Goal: Check status: Check status

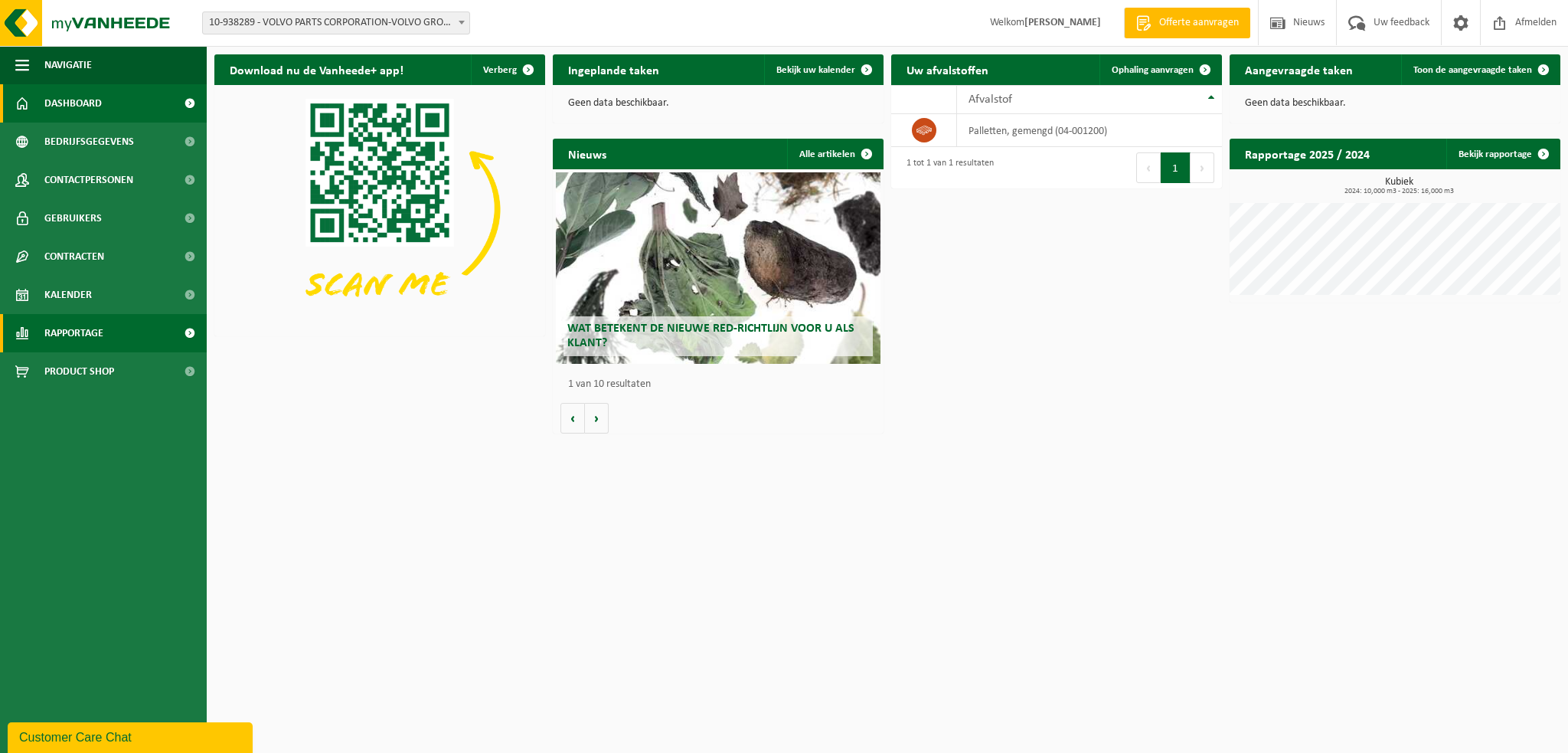
click at [110, 332] on link "Rapportage" at bounding box center [103, 333] width 207 height 38
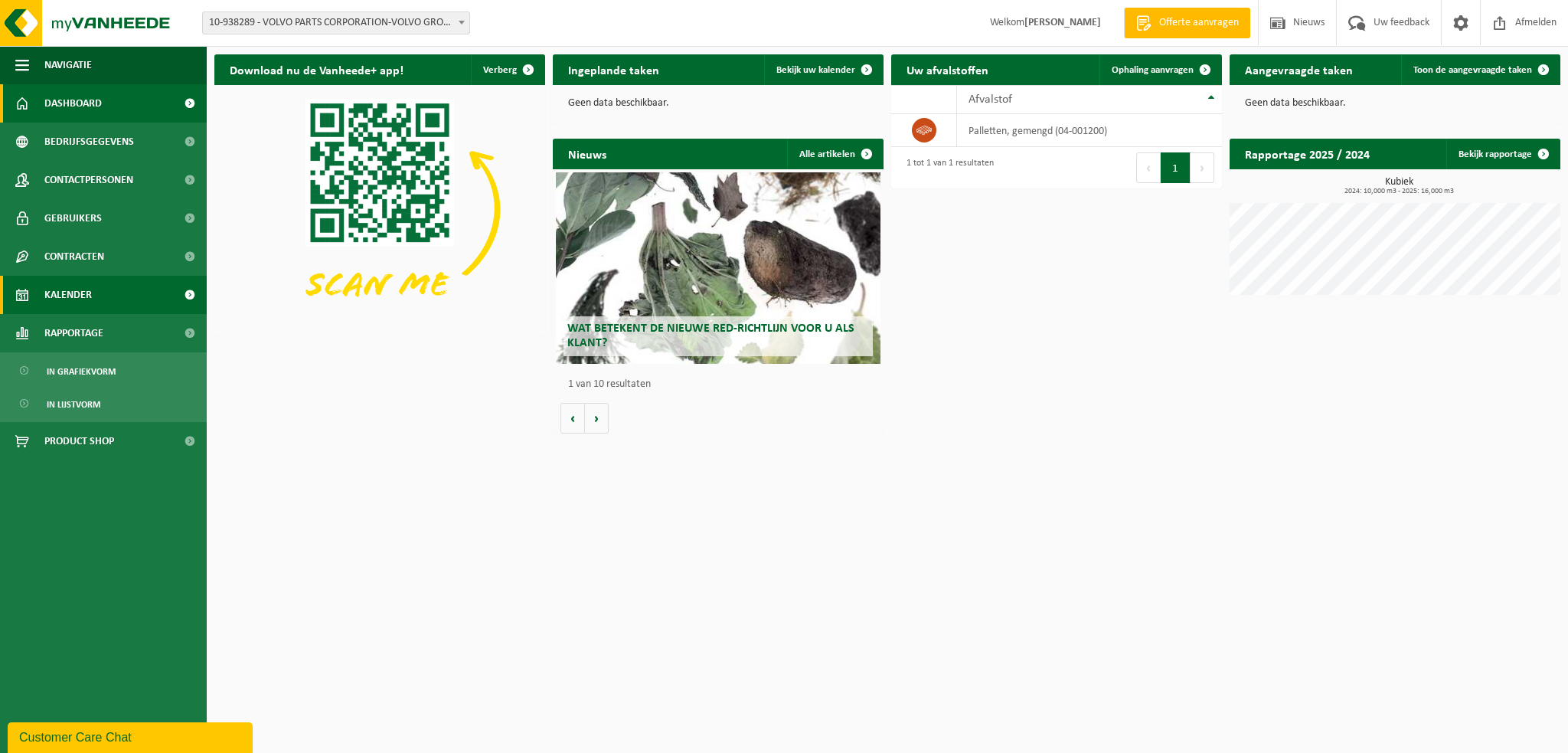
click at [87, 294] on span "Kalender" at bounding box center [67, 294] width 47 height 38
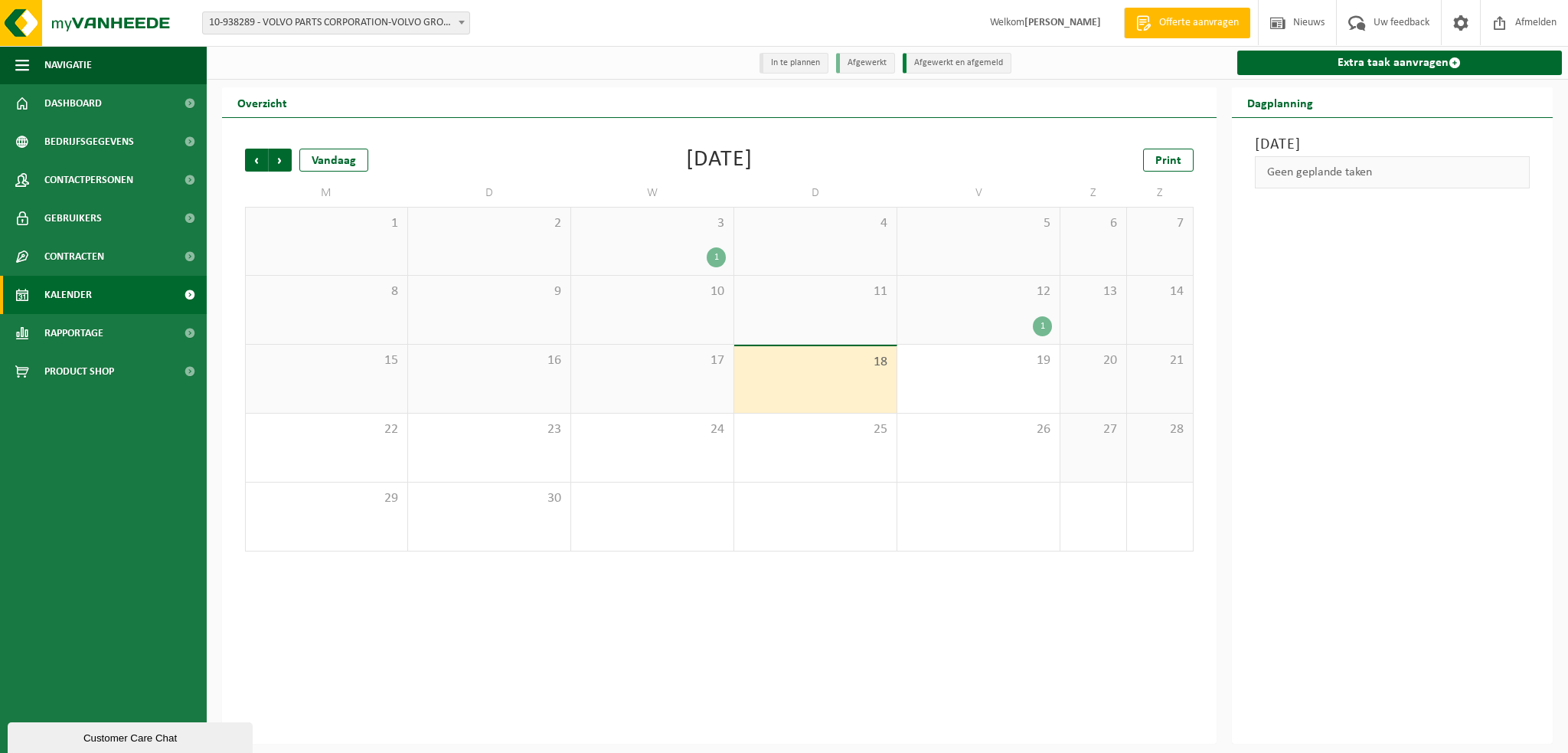
click at [464, 20] on b at bounding box center [462, 22] width 6 height 4
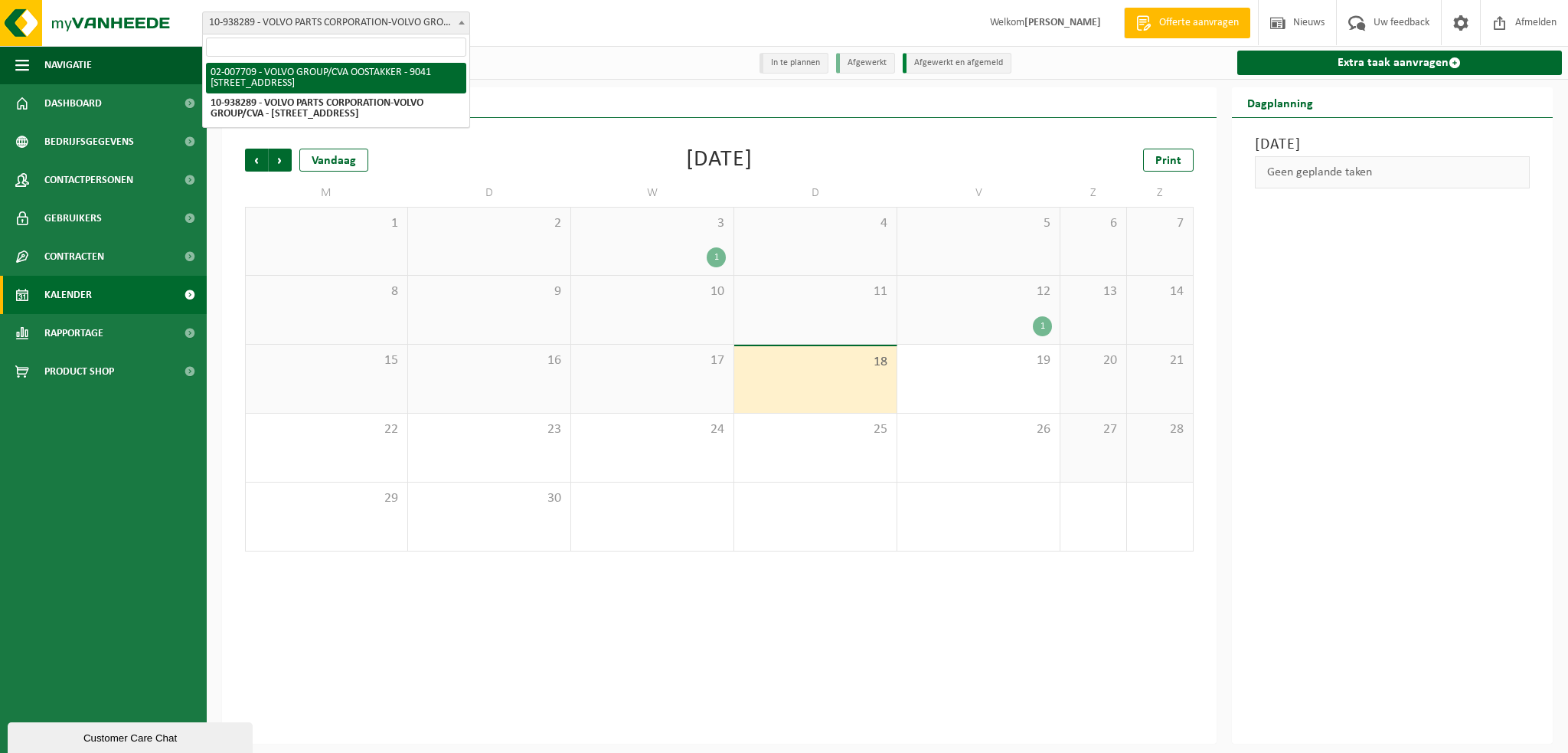
select select "1046"
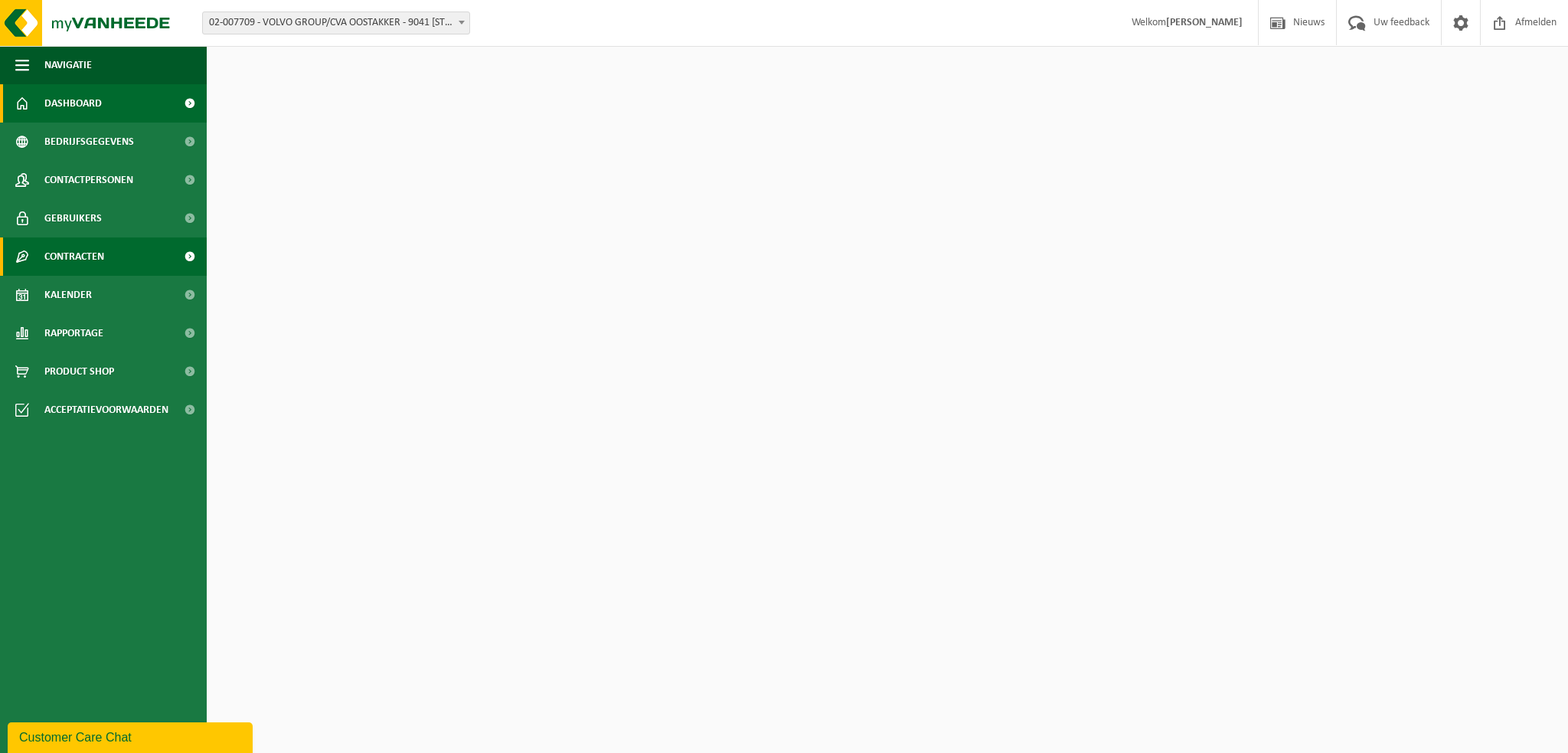
drag, startPoint x: 78, startPoint y: 287, endPoint x: 105, endPoint y: 258, distance: 39.6
click at [77, 287] on span "Kalender" at bounding box center [67, 294] width 47 height 38
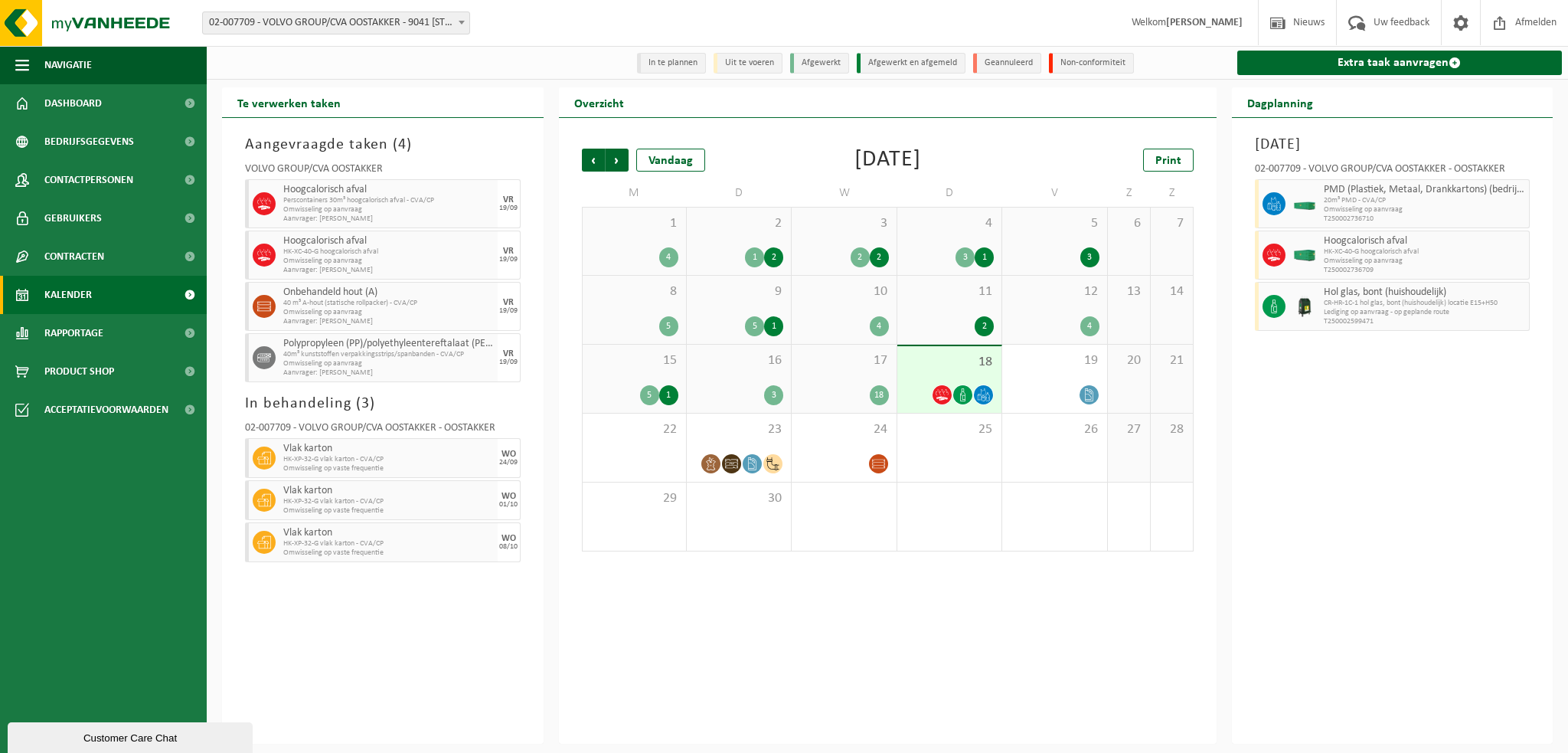
click at [465, 18] on span at bounding box center [462, 22] width 16 height 20
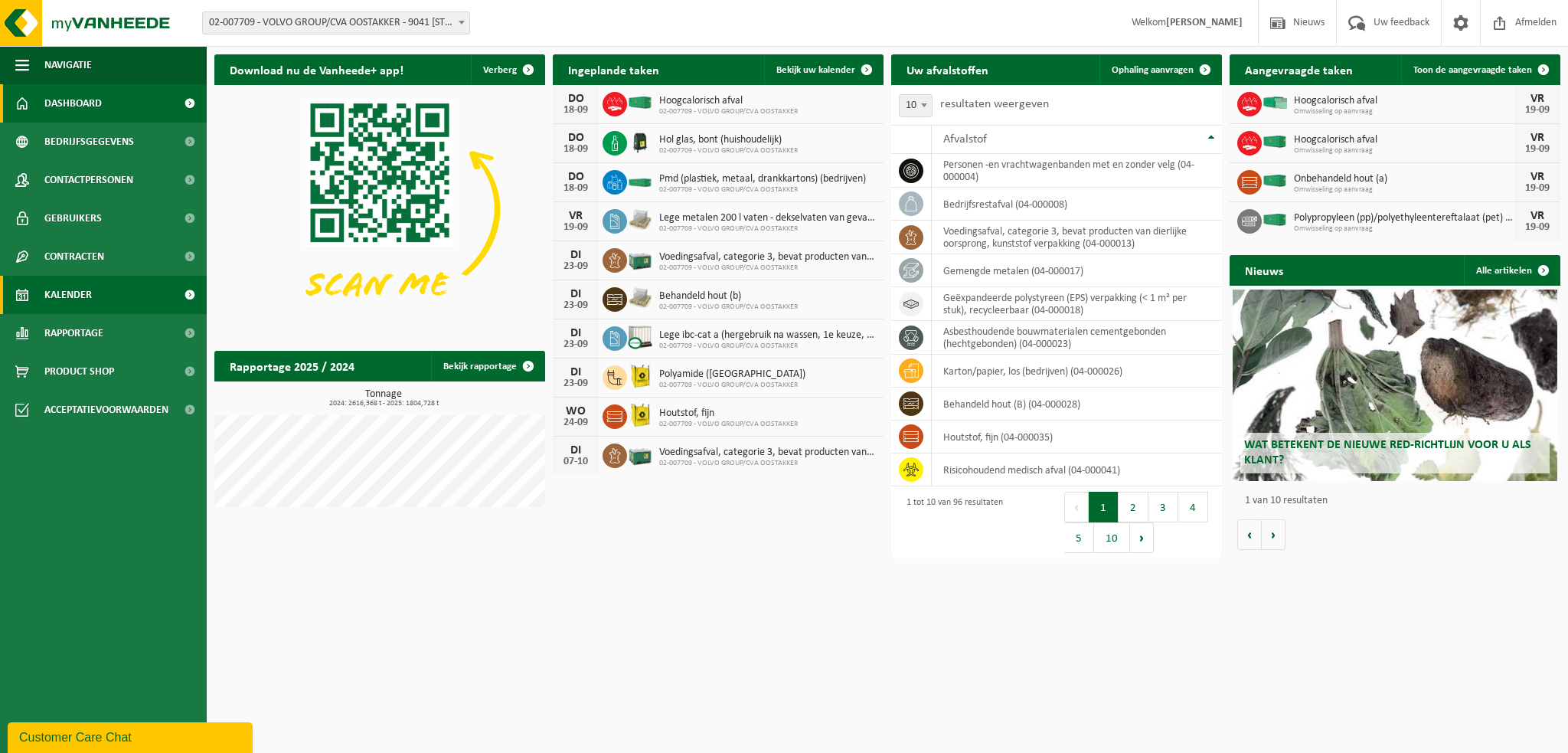
click at [86, 298] on span "Kalender" at bounding box center [67, 294] width 47 height 38
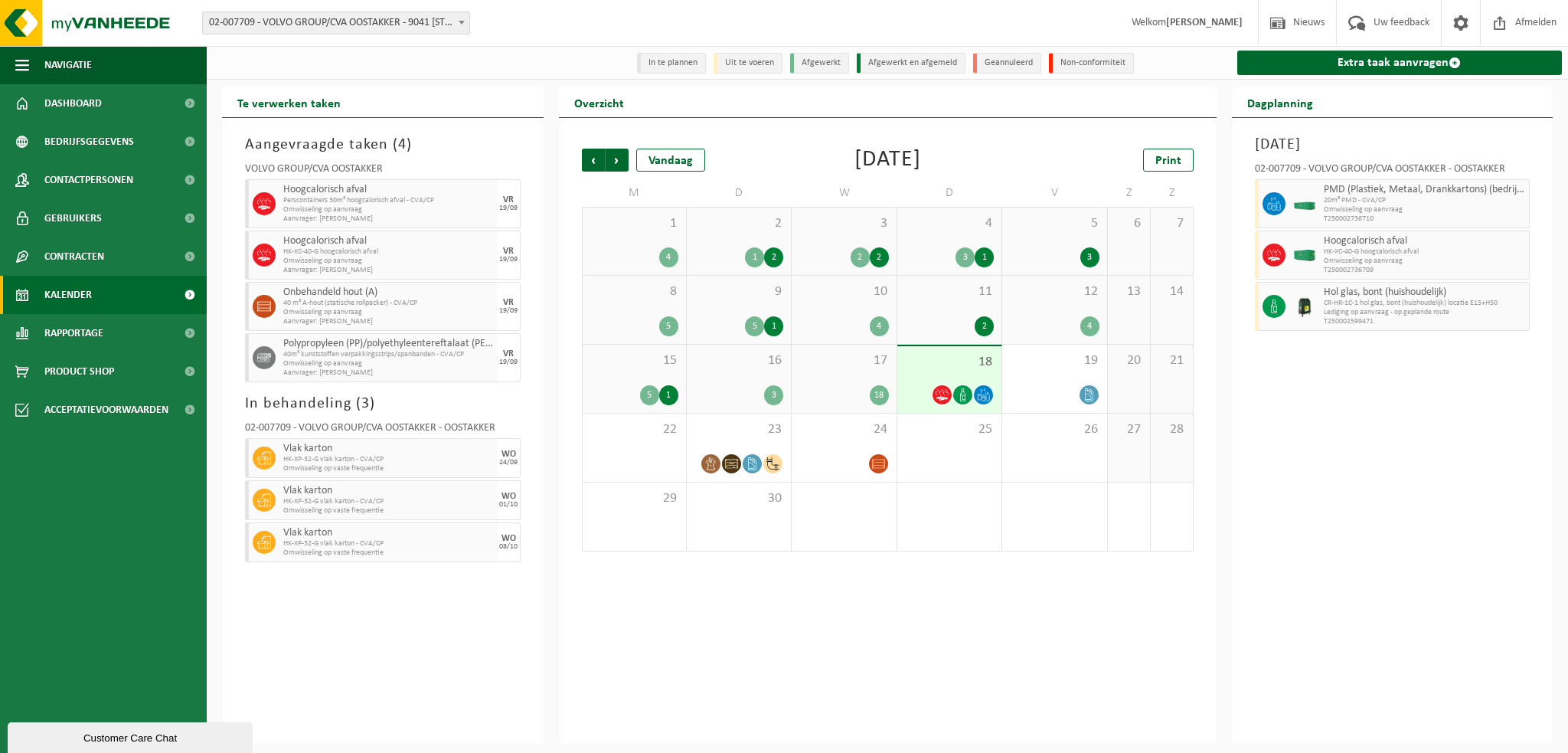
click at [943, 366] on span "18" at bounding box center [949, 362] width 89 height 17
click at [836, 370] on span "17" at bounding box center [844, 360] width 89 height 17
